Goal: Obtain resource: Download file/media

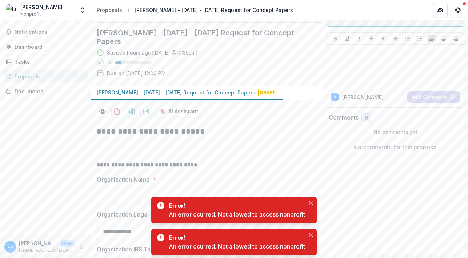
scroll to position [46, 0]
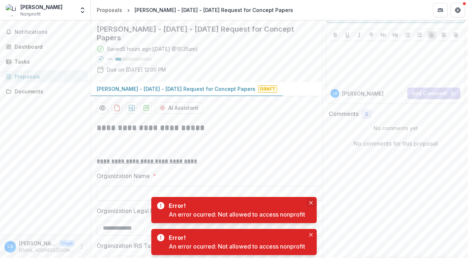
click at [312, 202] on icon "Close" at bounding box center [311, 203] width 4 height 4
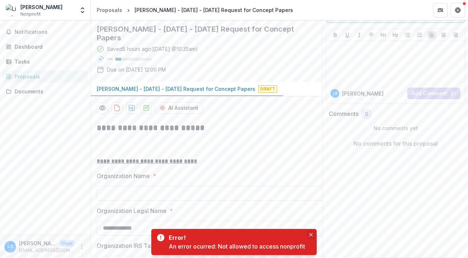
click at [313, 235] on icon "Close" at bounding box center [311, 235] width 4 height 4
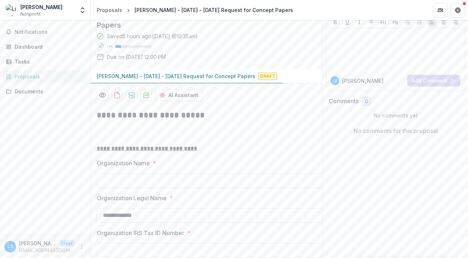
scroll to position [0, 0]
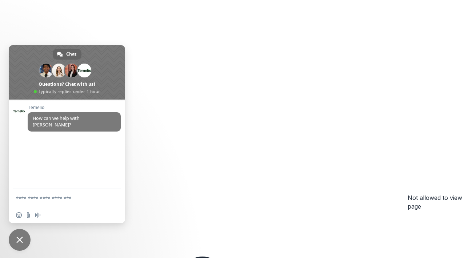
click at [325, 95] on div "Not allowed to view page You do not have permission to view the page. It is lik…" at bounding box center [234, 225] width 468 height 451
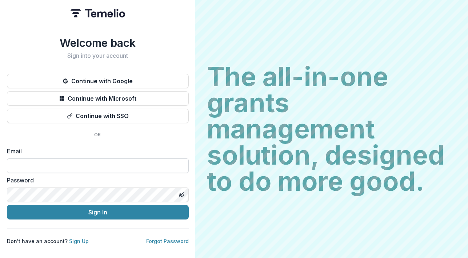
click at [104, 167] on input at bounding box center [98, 166] width 182 height 15
click at [109, 161] on input at bounding box center [98, 166] width 182 height 15
type input "**********"
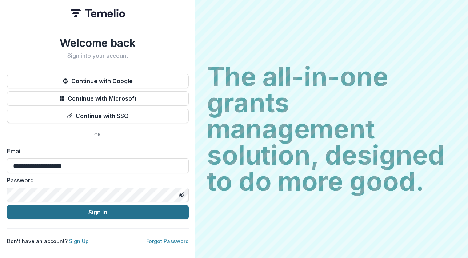
click at [77, 211] on button "Sign In" at bounding box center [98, 212] width 182 height 15
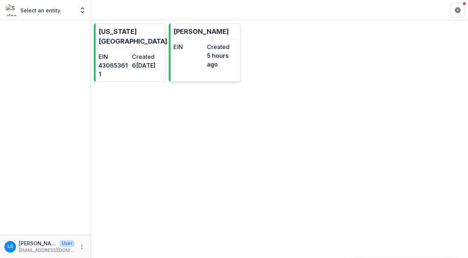
click at [213, 70] on link "[PERSON_NAME] EIN Created 5 hours ago" at bounding box center [205, 52] width 72 height 59
click at [135, 50] on link "[US_STATE][GEOGRAPHIC_DATA] EIN [US_EMPLOYER_IDENTIFICATION_NUMBER] Created 6[D…" at bounding box center [130, 52] width 72 height 59
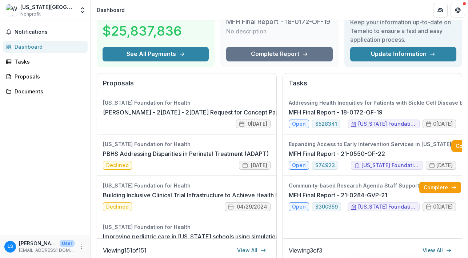
scroll to position [52, 0]
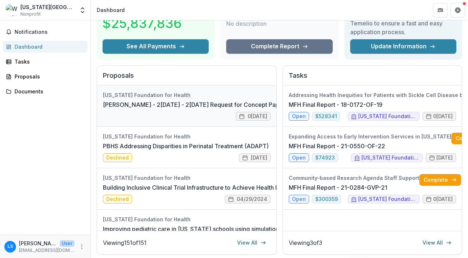
click at [198, 101] on link "[PERSON_NAME] - 2[DATE] - 2[DATE] Request for Concept Papers" at bounding box center [195, 104] width 185 height 9
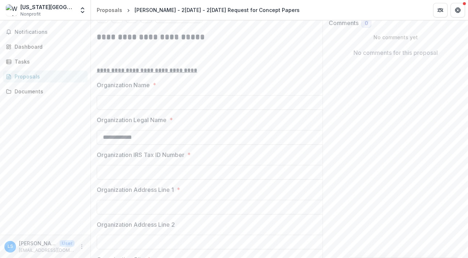
scroll to position [138, 0]
click at [100, 20] on icon "Preview 1c4969ad-2569-4f1a-b160-ff5958265dd2-0.pdf" at bounding box center [102, 16] width 7 height 7
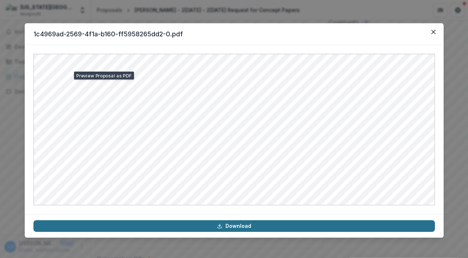
click at [266, 225] on link "Download" at bounding box center [234, 226] width 402 height 12
